Goal: Task Accomplishment & Management: Use online tool/utility

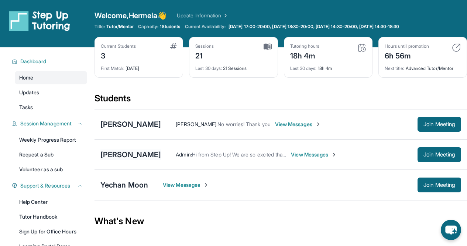
click at [143, 153] on div "[PERSON_NAME]" at bounding box center [130, 154] width 61 height 10
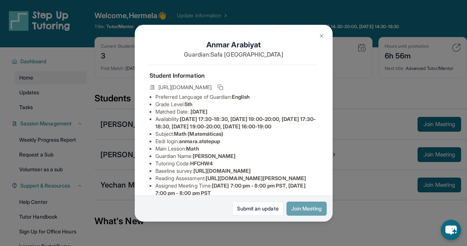
click at [298, 209] on button "Join Meeting" at bounding box center [307, 208] width 40 height 14
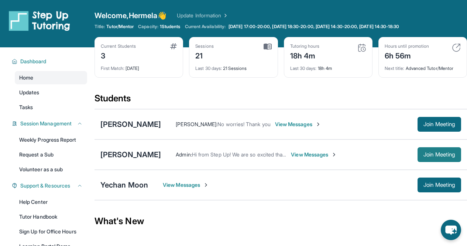
click at [424, 152] on span "Join Meeting" at bounding box center [440, 154] width 32 height 4
click at [151, 153] on div "[PERSON_NAME]" at bounding box center [130, 154] width 61 height 10
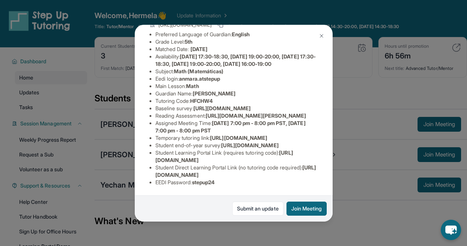
scroll to position [163, 0]
click at [322, 36] on img at bounding box center [322, 36] width 6 height 6
